Goal: Obtain resource: Obtain resource

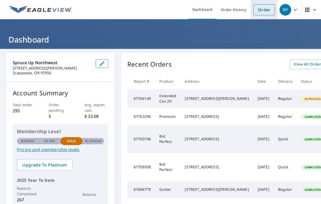
click at [265, 10] on link "Order" at bounding box center [264, 9] width 21 height 11
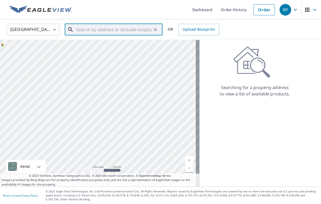
click at [118, 30] on input "text" at bounding box center [113, 29] width 75 height 15
paste input "2013 Northwest Irving Street Portland, Oregon 9720"
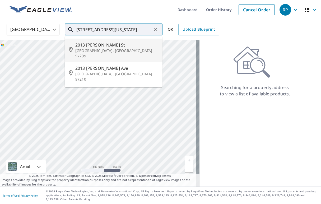
click at [106, 49] on p "Portland, OR 97209" at bounding box center [116, 53] width 83 height 11
type input "2013 NW Irving St Portland, OR 97209"
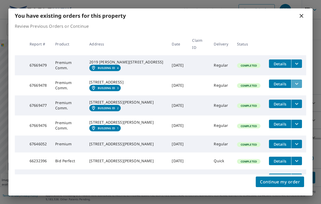
click at [294, 84] on icon "filesDropdownBtn-67669478" at bounding box center [297, 84] width 6 height 6
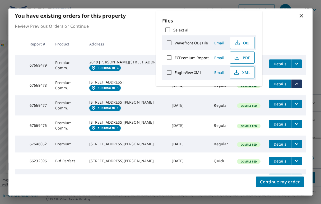
click at [242, 59] on span "PDF" at bounding box center [241, 57] width 17 height 6
click at [115, 90] on em "Building ID" at bounding box center [106, 87] width 17 height 3
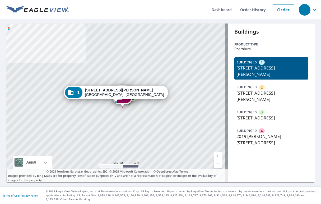
click at [277, 47] on p "Premium" at bounding box center [272, 49] width 74 height 4
click at [275, 49] on p "Premium" at bounding box center [272, 49] width 74 height 4
click at [230, 54] on div "Buildings Product type Premium BUILDING ID 1 2029 NW Irving St, Portland, OR, 9…" at bounding box center [271, 103] width 87 height 159
drag, startPoint x: 230, startPoint y: 54, endPoint x: 275, endPoint y: 159, distance: 114.9
click at [276, 159] on div "Buildings Product type Premium BUILDING ID 1 2029 NW Irving St, Portland, OR, 9…" at bounding box center [271, 103] width 87 height 159
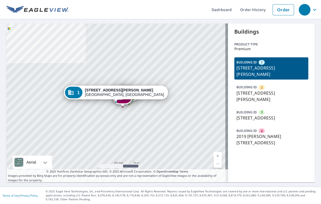
copy div "BUILDING ID 1 2029 NW Irving St, Portland, OR, 97209 BUILDING ID 2 2011 NW Irvi…"
drag, startPoint x: 230, startPoint y: 204, endPoint x: 273, endPoint y: 158, distance: 63.4
click at [274, 158] on div "Buildings Product type Premium BUILDING ID 1 2029 NW Irving St, Portland, OR, 9…" at bounding box center [271, 103] width 87 height 159
